Goal: Find specific page/section: Find specific page/section

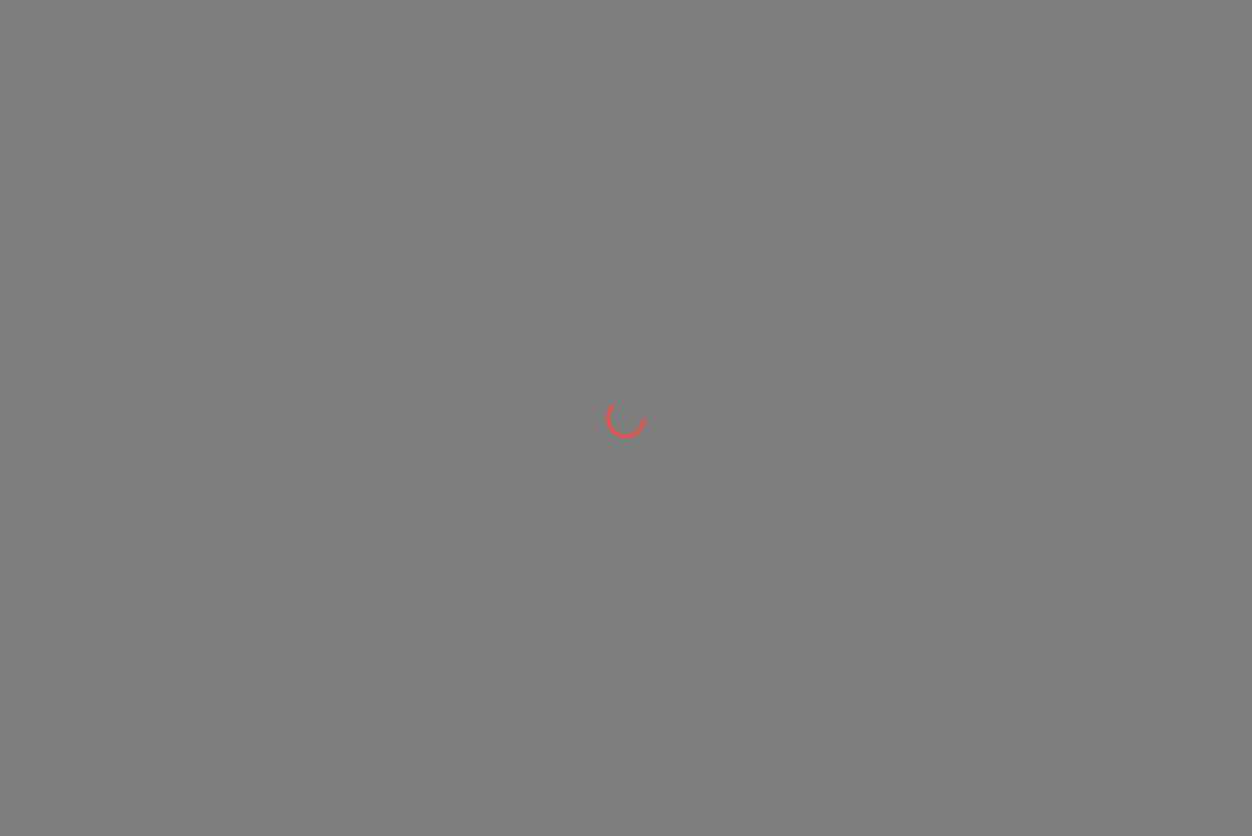
click at [77, 572] on div at bounding box center [626, 418] width 1252 height 836
click at [75, 580] on div at bounding box center [626, 418] width 1252 height 836
drag, startPoint x: 77, startPoint y: 523, endPoint x: 85, endPoint y: 477, distance: 46.6
click at [82, 499] on div at bounding box center [626, 418] width 1252 height 836
click at [85, 477] on div at bounding box center [626, 418] width 1252 height 836
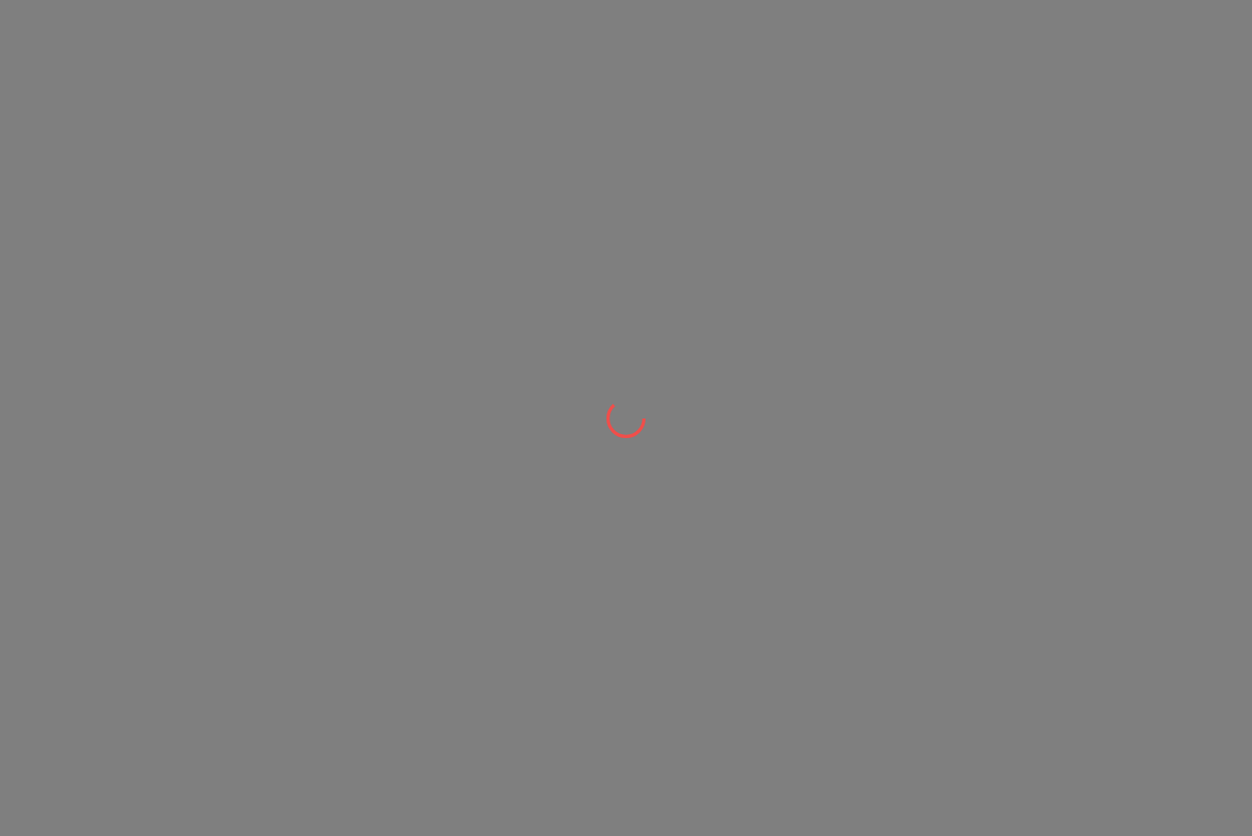
click at [85, 474] on div at bounding box center [626, 418] width 1252 height 836
click at [85, 472] on div at bounding box center [626, 418] width 1252 height 836
drag, startPoint x: 85, startPoint y: 472, endPoint x: 90, endPoint y: 453, distance: 19.2
click at [90, 473] on div at bounding box center [626, 418] width 1252 height 836
click at [92, 433] on div at bounding box center [626, 418] width 1252 height 836
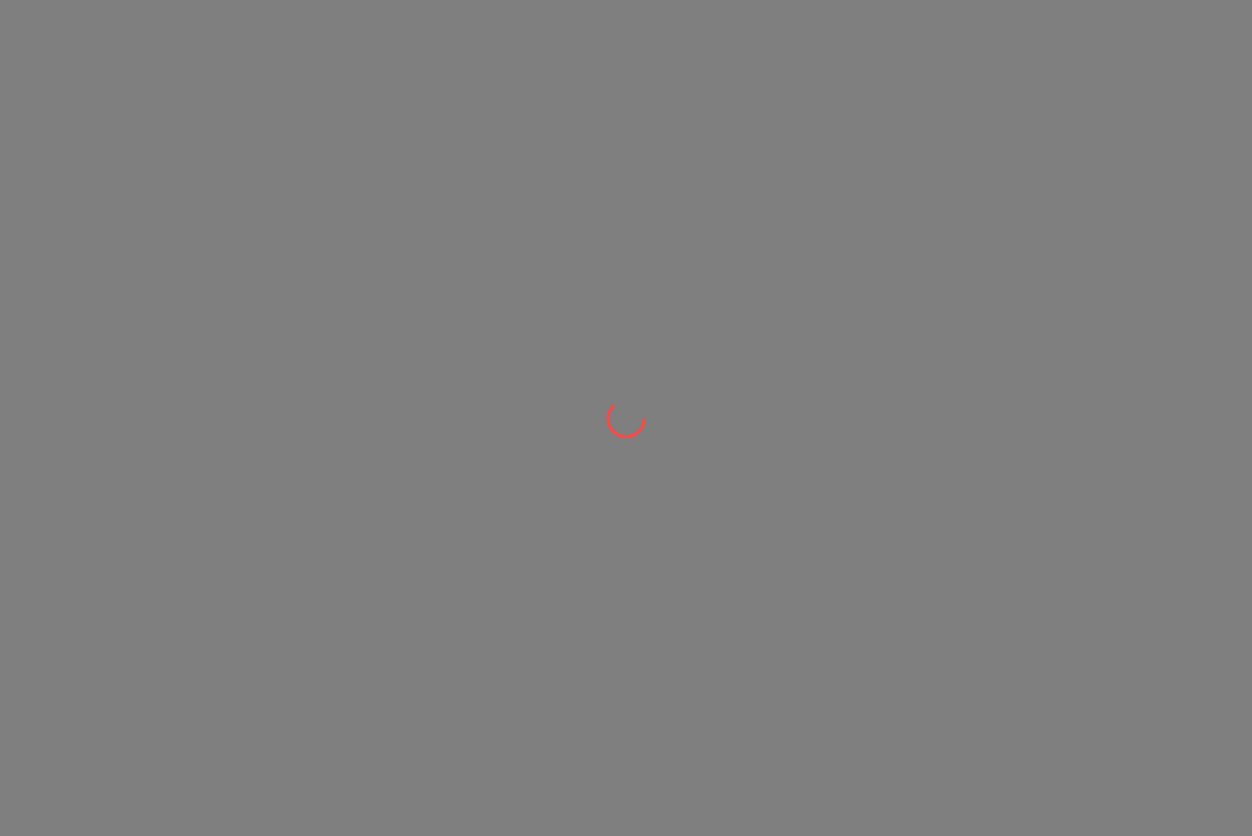
drag, startPoint x: 92, startPoint y: 418, endPoint x: 92, endPoint y: 403, distance: 14.7
click at [92, 408] on div at bounding box center [626, 418] width 1252 height 836
click at [92, 398] on div at bounding box center [626, 418] width 1252 height 836
click at [92, 396] on div at bounding box center [626, 418] width 1252 height 836
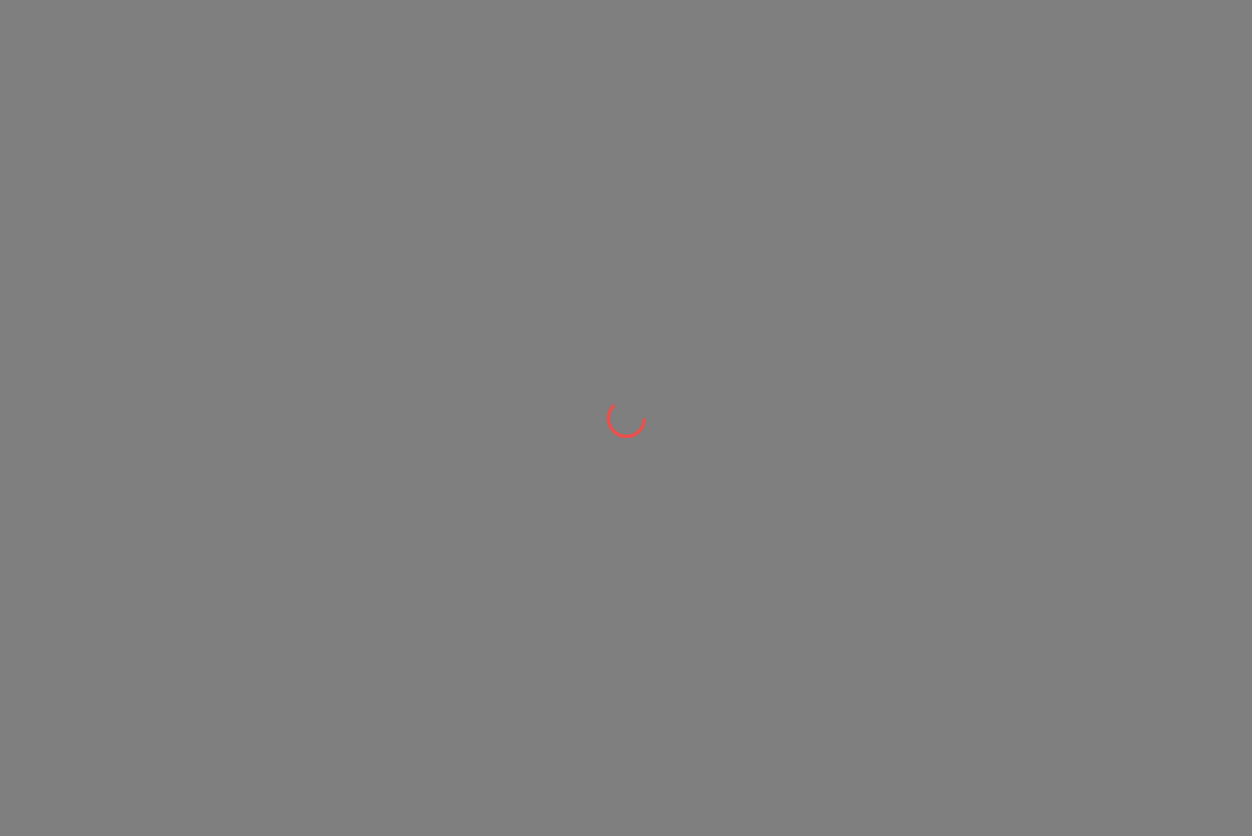
click at [92, 396] on div at bounding box center [626, 418] width 1252 height 836
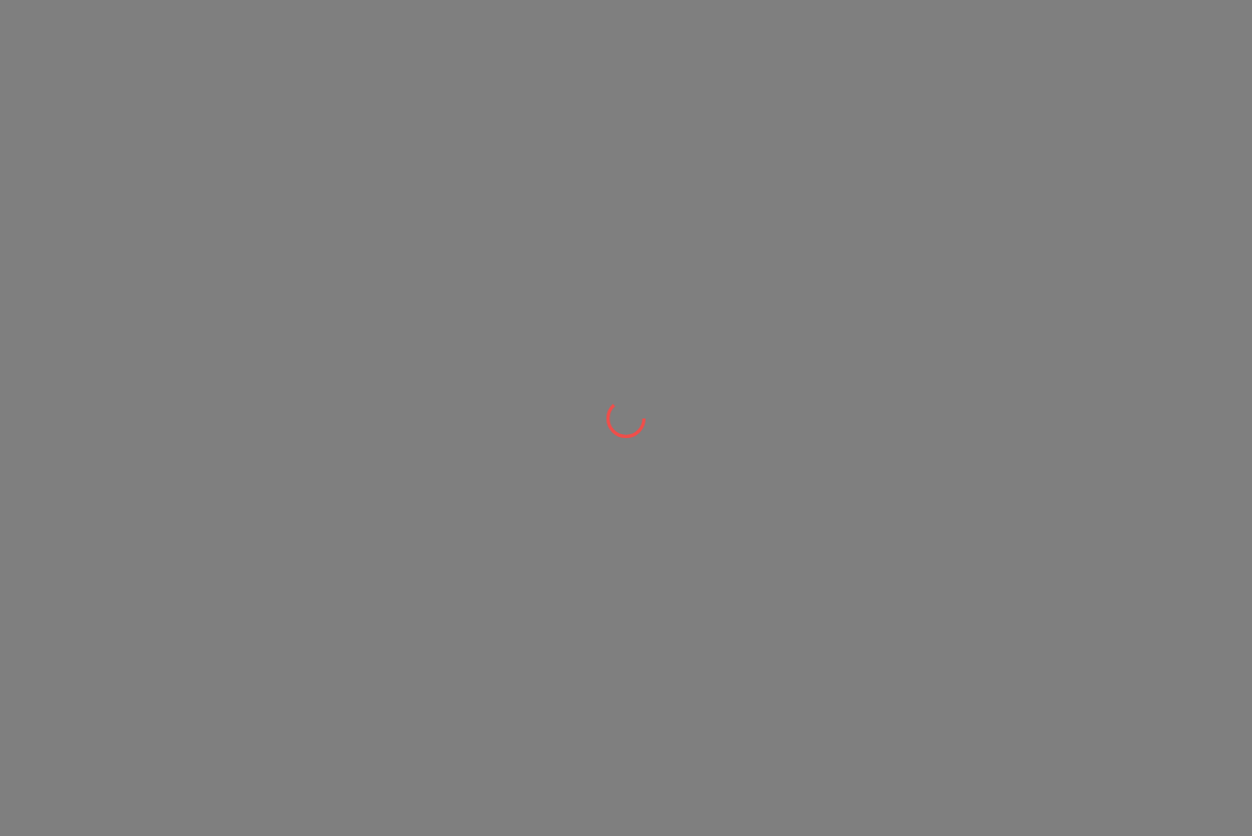
click at [92, 396] on div at bounding box center [626, 418] width 1252 height 836
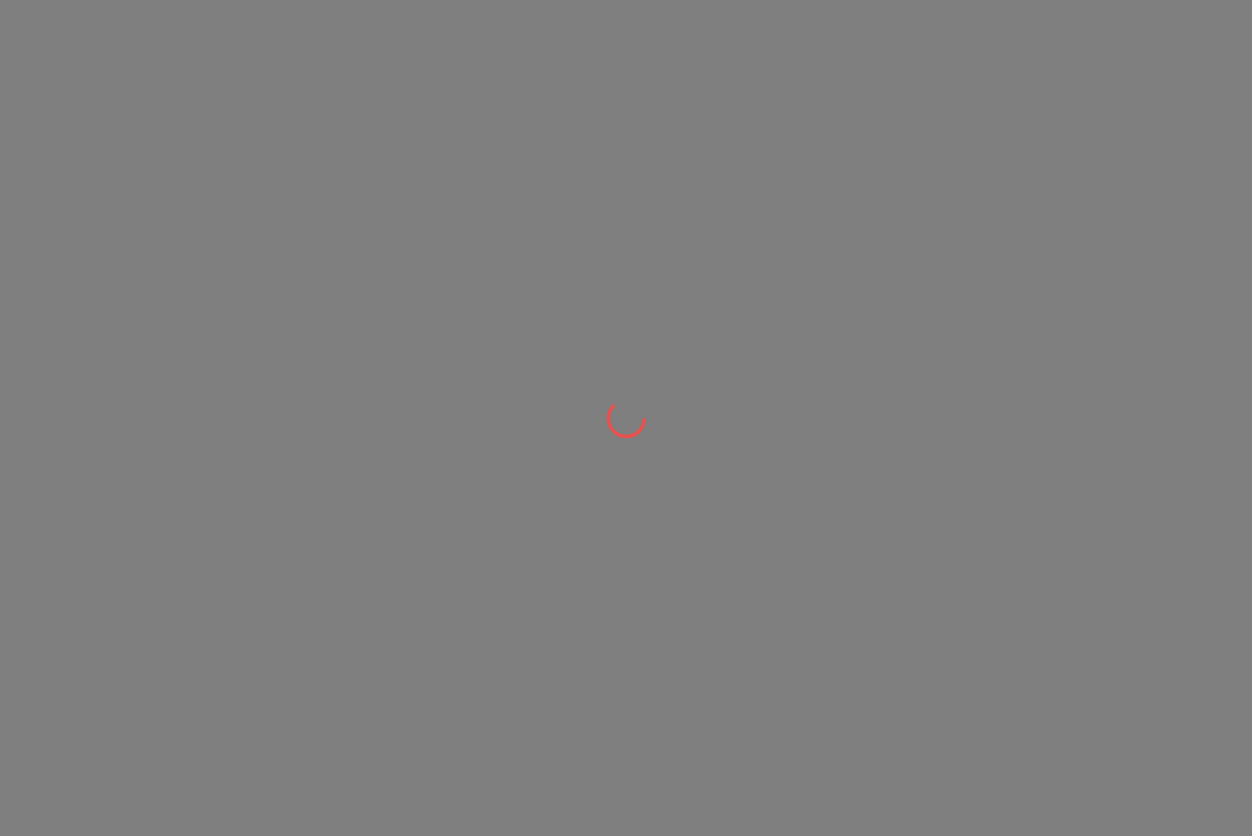
click at [92, 396] on div at bounding box center [626, 418] width 1252 height 836
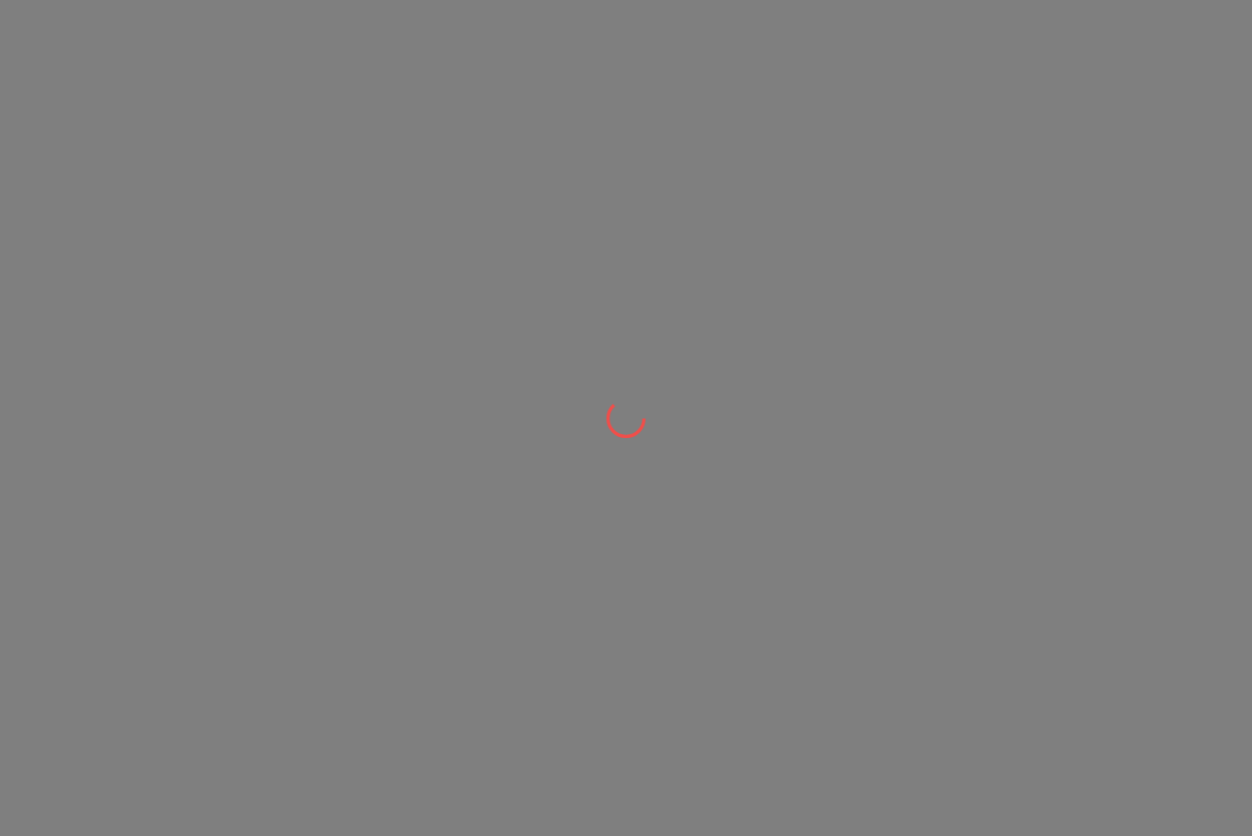
click at [92, 396] on div at bounding box center [626, 418] width 1252 height 836
click at [58, 398] on div at bounding box center [626, 418] width 1252 height 836
click at [43, 394] on div at bounding box center [626, 418] width 1252 height 836
click at [25, 389] on div at bounding box center [626, 418] width 1252 height 836
click at [26, 391] on div at bounding box center [626, 418] width 1252 height 836
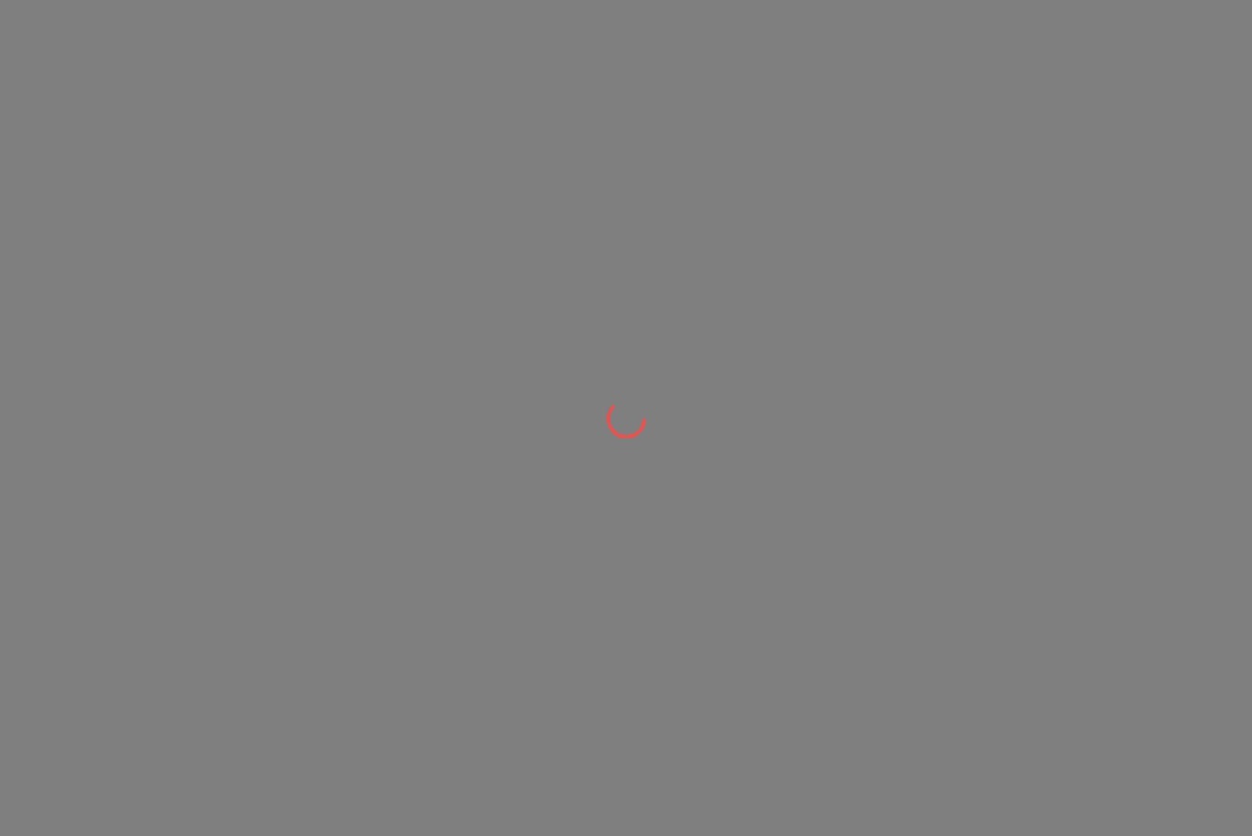
click at [26, 391] on div at bounding box center [626, 418] width 1252 height 836
